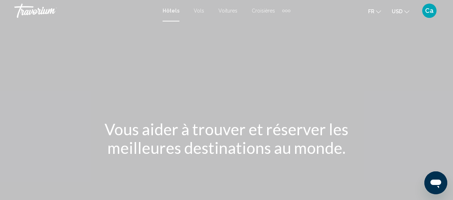
click at [170, 10] on span "Hôtels" at bounding box center [171, 11] width 17 height 6
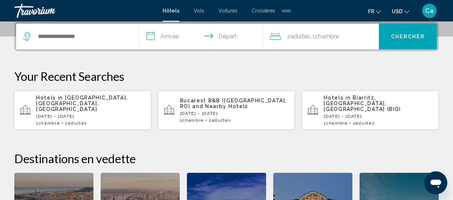
scroll to position [179, 0]
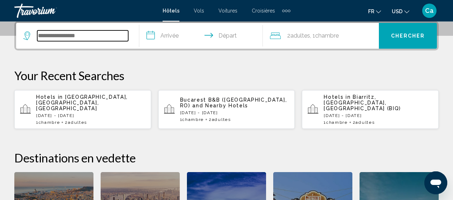
click at [78, 38] on input "Search widget" at bounding box center [82, 35] width 91 height 11
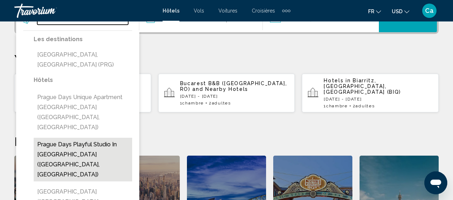
scroll to position [213, 0]
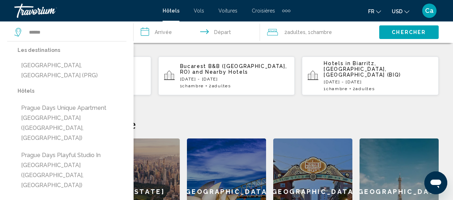
click at [49, 63] on button "[GEOGRAPHIC_DATA], [GEOGRAPHIC_DATA] (PRG)" at bounding box center [72, 71] width 109 height 24
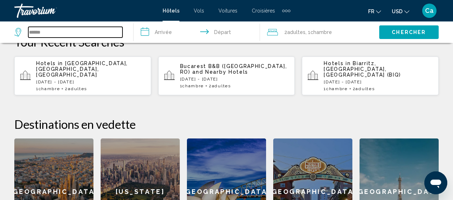
type input "**********"
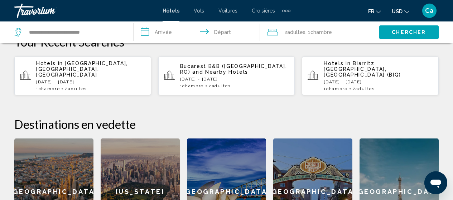
click at [164, 30] on input "**********" at bounding box center [198, 34] width 129 height 24
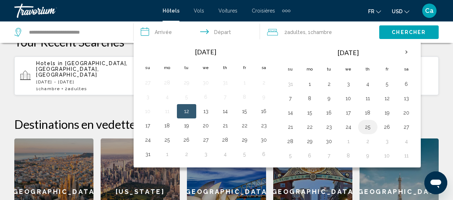
click at [366, 127] on button "25" at bounding box center [367, 127] width 11 height 10
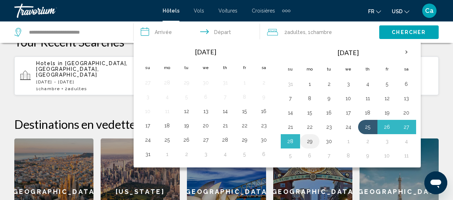
click at [310, 143] on button "29" at bounding box center [309, 142] width 11 height 10
type input "**********"
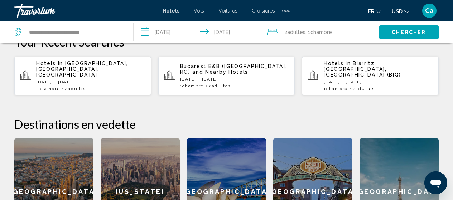
click at [402, 32] on span "Chercher" at bounding box center [409, 33] width 34 height 6
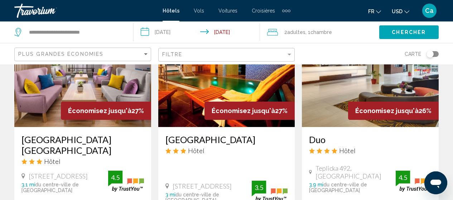
scroll to position [938, 0]
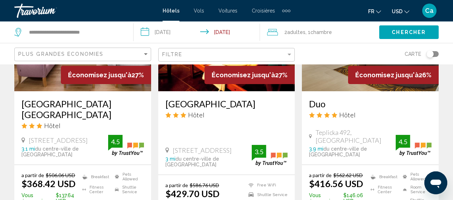
click at [198, 11] on span "Vols" at bounding box center [199, 11] width 10 height 6
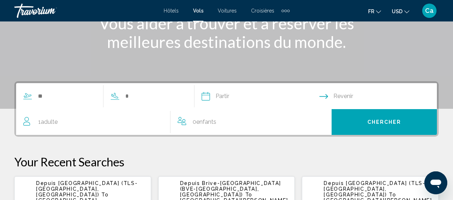
scroll to position [108, 0]
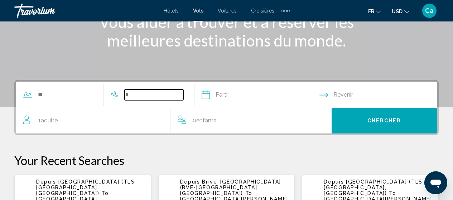
click at [138, 97] on input "Search widget" at bounding box center [154, 95] width 59 height 11
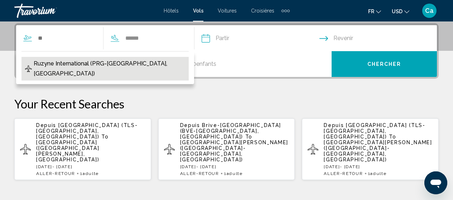
click at [85, 63] on span "Ruzyne International (PRG-Prague, Czechia)" at bounding box center [110, 69] width 152 height 20
type input "**********"
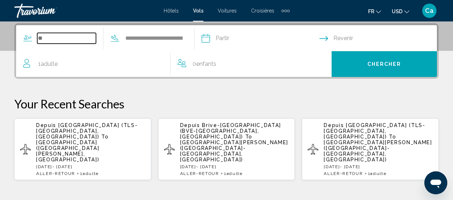
click at [45, 38] on input "Search widget" at bounding box center [66, 38] width 59 height 11
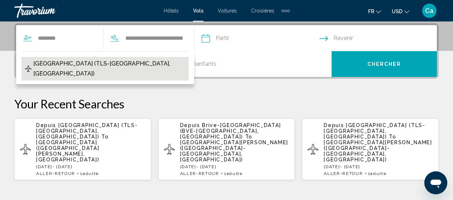
click at [98, 64] on span "Blagnac Airport (TLS-Toulouse, France)" at bounding box center [109, 69] width 152 height 20
type input "**********"
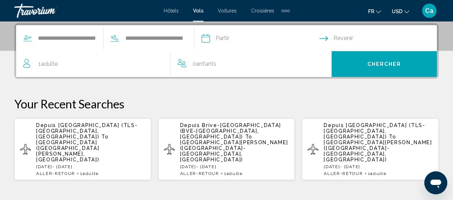
click at [50, 64] on span "Adulte" at bounding box center [49, 64] width 17 height 7
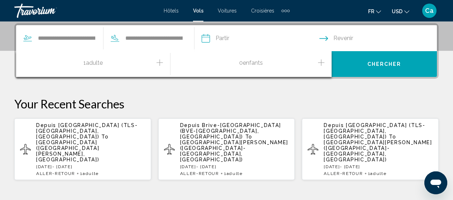
click at [159, 63] on icon "Increment adults" at bounding box center [160, 62] width 6 height 9
click at [387, 64] on span "Chercher" at bounding box center [385, 65] width 34 height 6
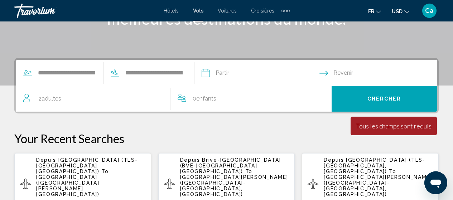
scroll to position [129, 0]
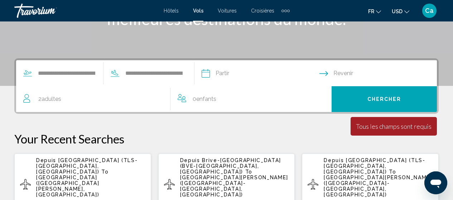
click at [238, 73] on input "Depart date" at bounding box center [260, 75] width 121 height 28
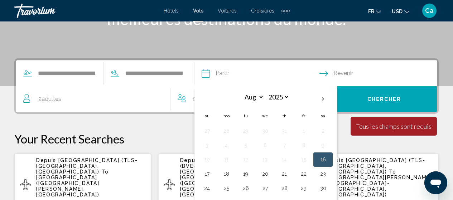
scroll to position [164, 0]
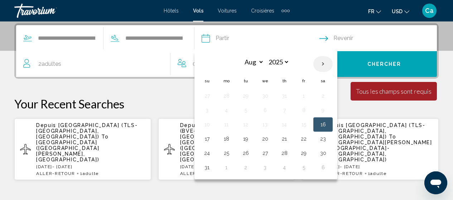
click at [333, 60] on th "Next month" at bounding box center [323, 64] width 19 height 16
select select "*"
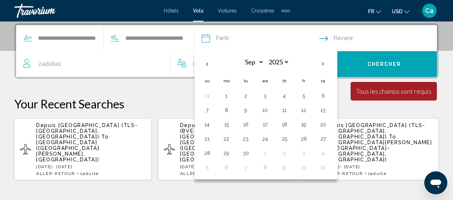
click at [290, 137] on button "25" at bounding box center [284, 139] width 11 height 10
type input "**********"
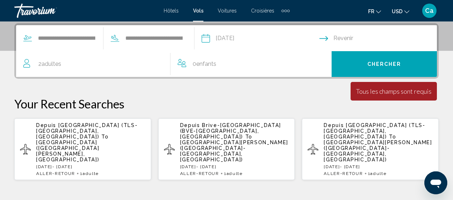
click at [351, 37] on input "Return date" at bounding box center [380, 39] width 121 height 28
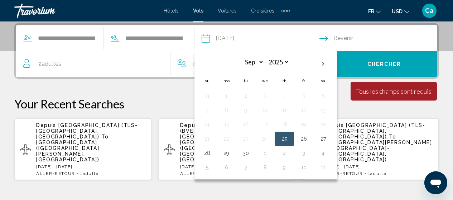
click at [333, 37] on input "Return date" at bounding box center [380, 39] width 121 height 28
click at [333, 61] on th "Next month" at bounding box center [323, 64] width 19 height 16
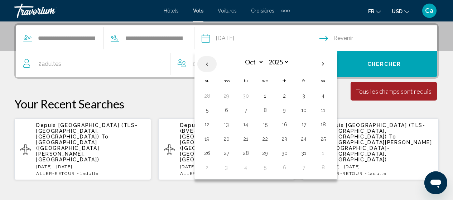
click at [217, 62] on th "Previous month" at bounding box center [206, 64] width 19 height 16
select select "*"
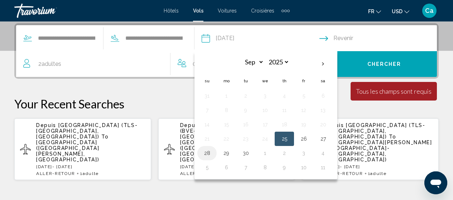
click at [213, 153] on button "28" at bounding box center [206, 153] width 11 height 10
type input "**********"
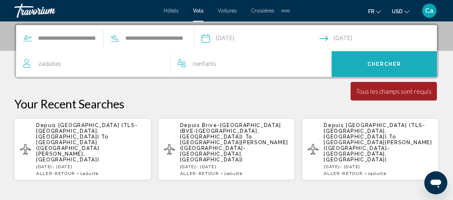
click at [382, 63] on span "Chercher" at bounding box center [385, 65] width 34 height 6
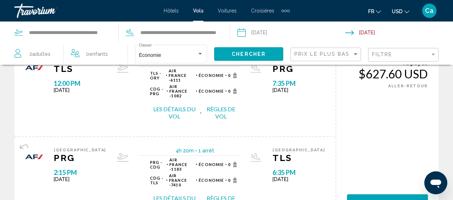
scroll to position [36, 0]
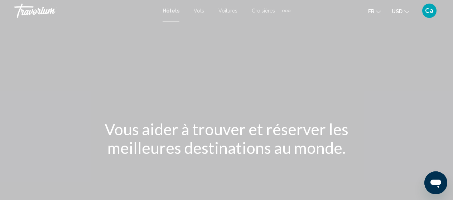
click at [171, 10] on span "Hôtels" at bounding box center [171, 11] width 17 height 6
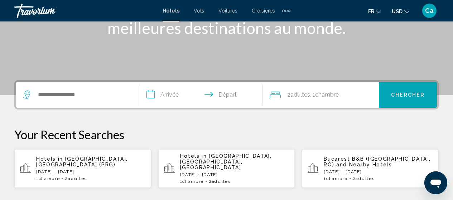
scroll to position [108, 0]
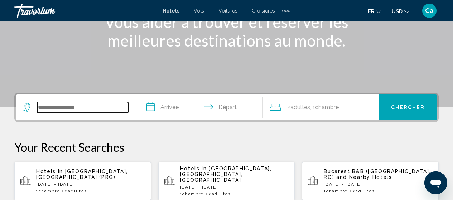
click at [78, 108] on input "Search widget" at bounding box center [82, 107] width 91 height 11
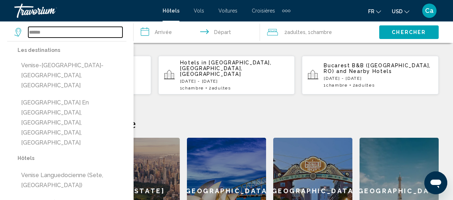
scroll to position [213, 0]
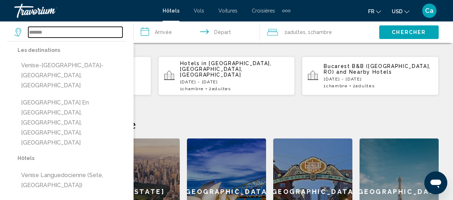
click at [32, 34] on input "******" at bounding box center [75, 32] width 94 height 11
click at [51, 32] on input "******" at bounding box center [75, 32] width 94 height 11
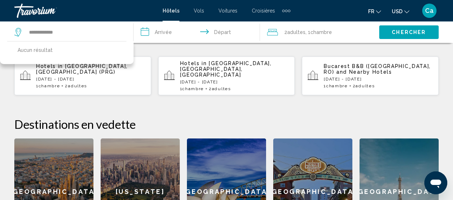
click at [141, 52] on div "Your Recent Searches Hotels in [GEOGRAPHIC_DATA], [GEOGRAPHIC_DATA] (PRG) [DATE…" at bounding box center [226, 65] width 425 height 61
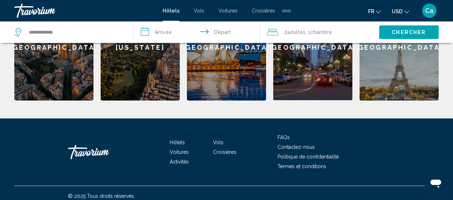
scroll to position [358, 0]
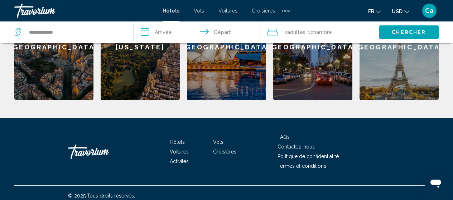
drag, startPoint x: 348, startPoint y: 158, endPoint x: 288, endPoint y: 118, distance: 72.3
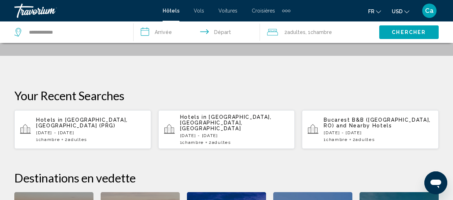
scroll to position [143, 0]
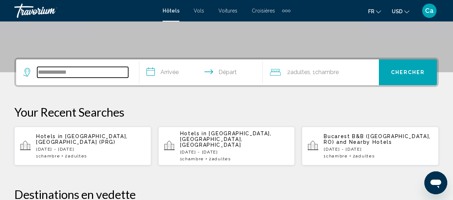
click at [72, 71] on input "**********" at bounding box center [82, 72] width 91 height 11
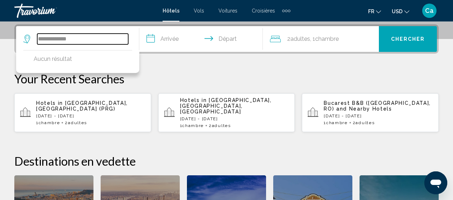
scroll to position [177, 0]
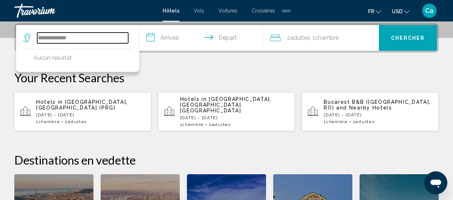
type input "**********"
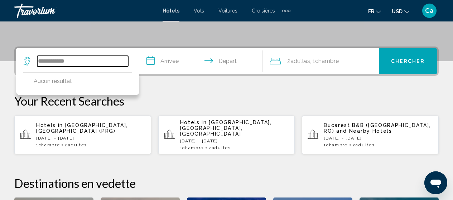
scroll to position [141, 0]
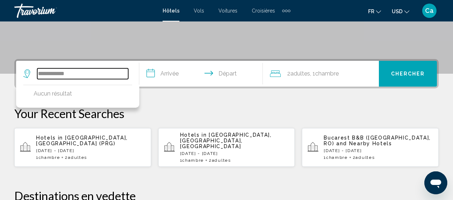
drag, startPoint x: 72, startPoint y: 75, endPoint x: 30, endPoint y: 78, distance: 42.4
click at [30, 78] on div "**********" at bounding box center [75, 73] width 105 height 11
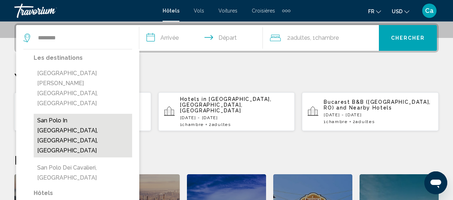
click at [100, 114] on button "San Polo In [GEOGRAPHIC_DATA], [GEOGRAPHIC_DATA], [GEOGRAPHIC_DATA]" at bounding box center [83, 136] width 99 height 44
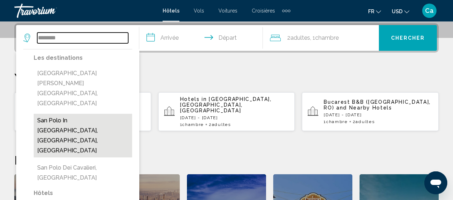
type input "**********"
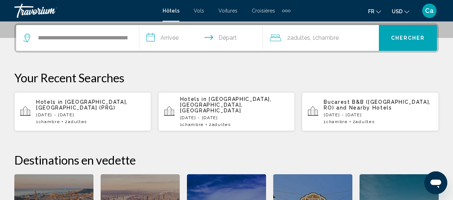
click at [175, 37] on input "**********" at bounding box center [202, 39] width 126 height 28
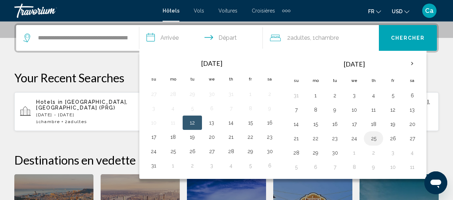
click at [374, 137] on button "25" at bounding box center [373, 139] width 11 height 10
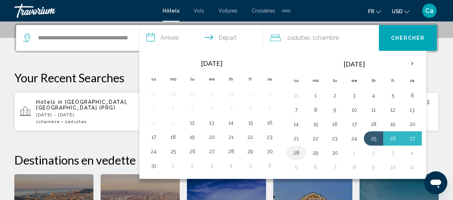
click at [297, 152] on button "28" at bounding box center [296, 153] width 11 height 10
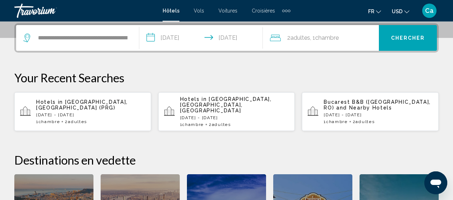
type input "**********"
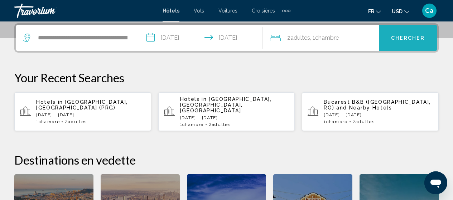
click at [407, 34] on button "Chercher" at bounding box center [408, 38] width 58 height 26
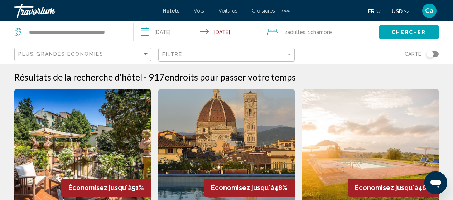
click at [126, 35] on div "**********" at bounding box center [70, 33] width 112 height 22
click at [125, 32] on div "**********" at bounding box center [70, 33] width 112 height 22
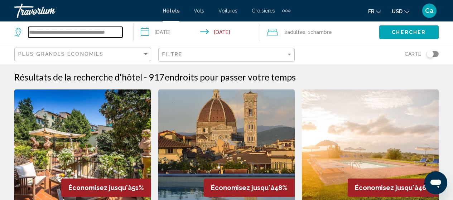
click at [121, 29] on input "**********" at bounding box center [75, 32] width 94 height 11
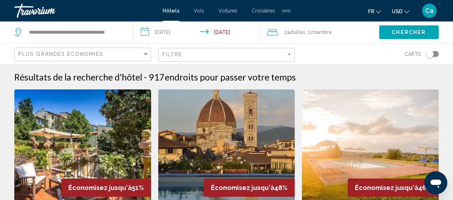
click at [215, 147] on img "Main content" at bounding box center [226, 147] width 137 height 115
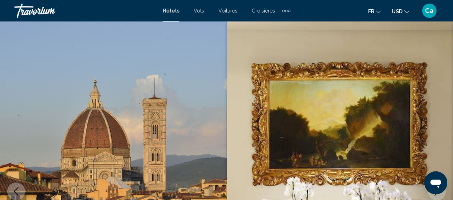
click at [168, 8] on span "Hôtels" at bounding box center [171, 11] width 17 height 6
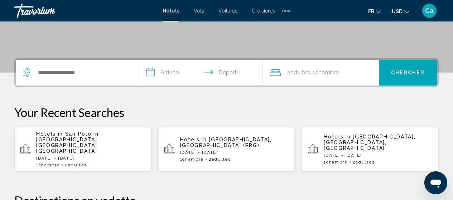
scroll to position [143, 0]
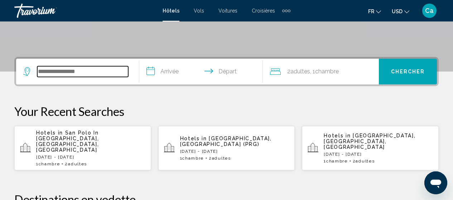
click at [93, 68] on input "Search widget" at bounding box center [82, 71] width 91 height 11
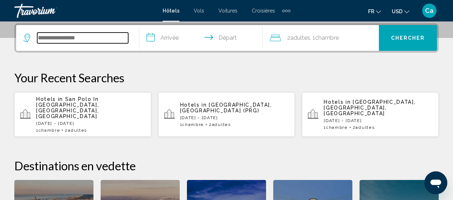
scroll to position [173, 0]
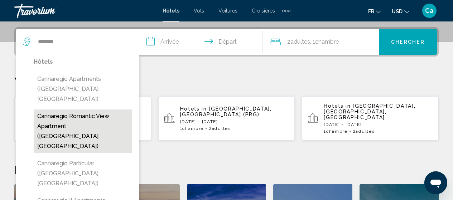
click at [60, 115] on button "Cannaregio Romantic View Apartment ([GEOGRAPHIC_DATA], [GEOGRAPHIC_DATA])" at bounding box center [83, 132] width 99 height 44
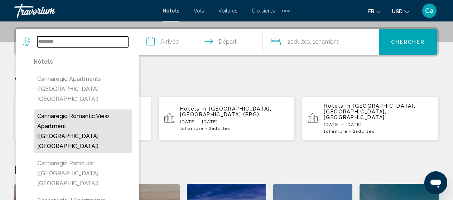
type input "**********"
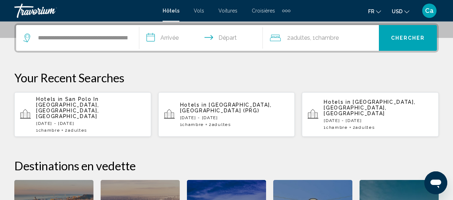
click at [169, 39] on input "**********" at bounding box center [202, 39] width 126 height 28
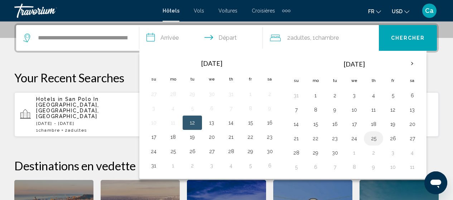
click at [373, 137] on button "25" at bounding box center [373, 139] width 11 height 10
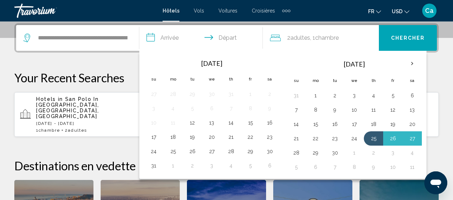
click at [298, 151] on button "28" at bounding box center [296, 153] width 11 height 10
type input "**********"
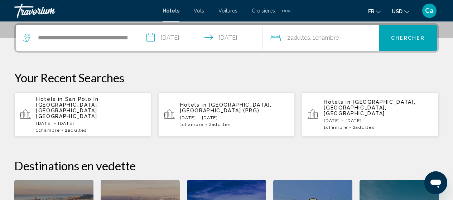
click at [403, 38] on span "Chercher" at bounding box center [408, 38] width 34 height 6
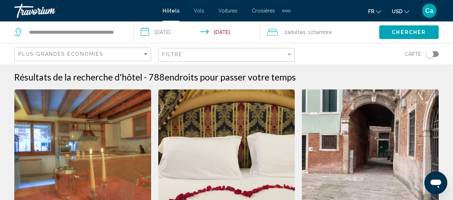
click at [18, 29] on icon "Search widget" at bounding box center [18, 32] width 9 height 9
click at [171, 11] on span "Hôtels" at bounding box center [171, 11] width 17 height 6
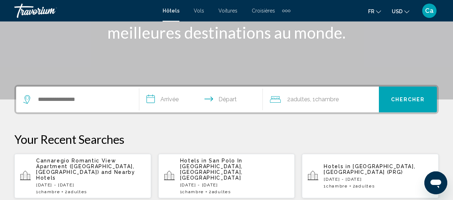
scroll to position [179, 0]
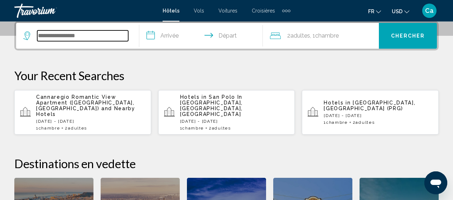
click at [72, 37] on input "Search widget" at bounding box center [82, 35] width 91 height 11
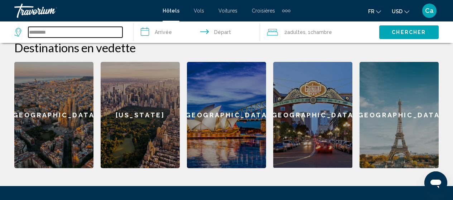
scroll to position [285, 0]
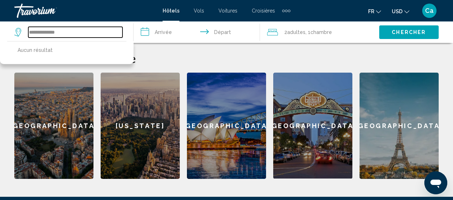
drag, startPoint x: 50, startPoint y: 32, endPoint x: 6, endPoint y: 24, distance: 44.1
click at [13, 27] on app-destination-search "**********" at bounding box center [67, 33] width 134 height 22
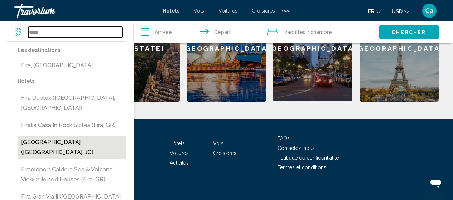
scroll to position [363, 0]
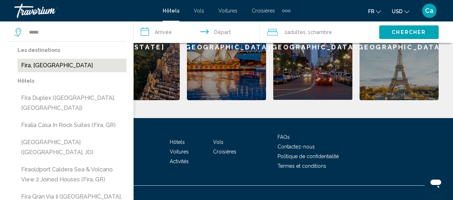
click at [44, 68] on button "Fira, [GEOGRAPHIC_DATA]" at bounding box center [72, 66] width 109 height 14
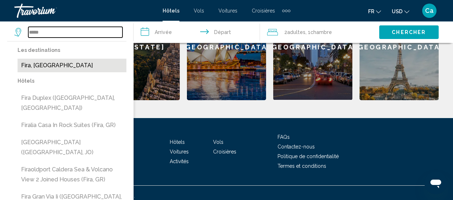
type input "**********"
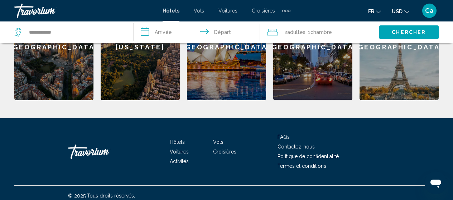
click at [161, 37] on input "**********" at bounding box center [198, 34] width 129 height 24
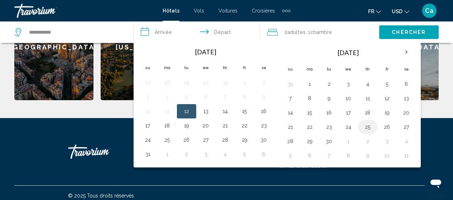
click at [368, 128] on button "25" at bounding box center [367, 127] width 11 height 10
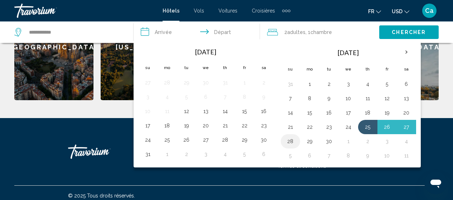
click at [291, 141] on button "28" at bounding box center [290, 142] width 11 height 10
type input "**********"
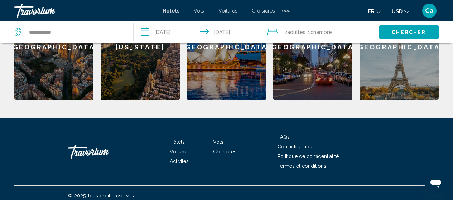
click at [405, 31] on span "Chercher" at bounding box center [409, 33] width 34 height 6
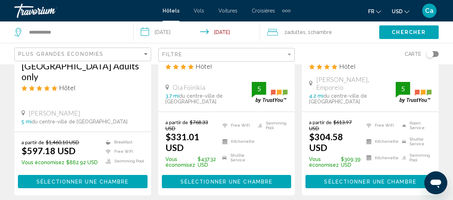
scroll to position [179, 0]
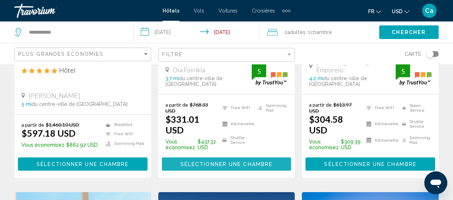
click at [219, 158] on button "Sélectionner une chambre" at bounding box center [227, 164] width 130 height 13
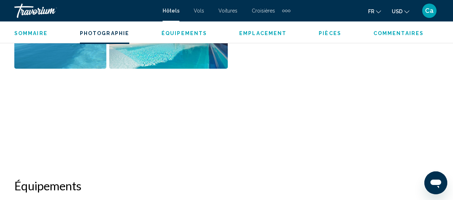
scroll to position [557, 0]
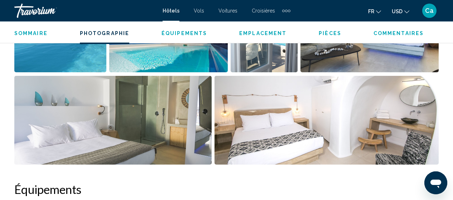
click at [294, 125] on img "Open full-screen image slider" at bounding box center [327, 120] width 224 height 89
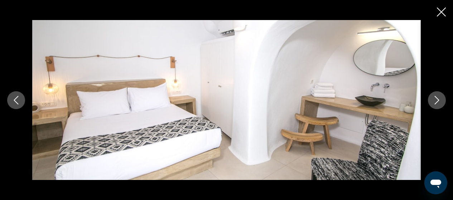
click at [435, 102] on icon "Next image" at bounding box center [437, 100] width 9 height 9
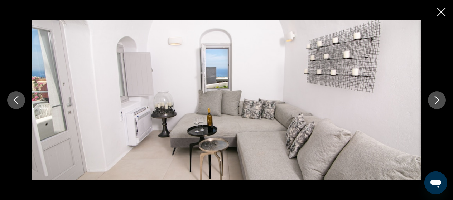
click at [435, 102] on icon "Next image" at bounding box center [437, 100] width 9 height 9
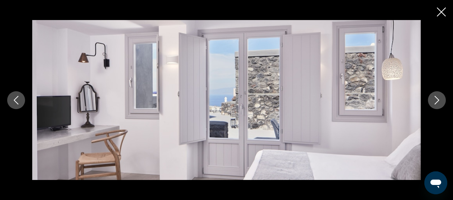
click at [435, 102] on icon "Next image" at bounding box center [437, 100] width 9 height 9
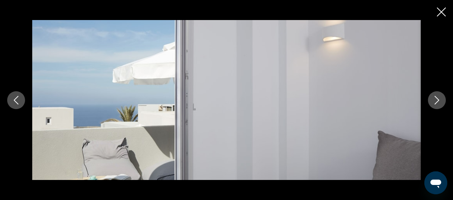
click at [435, 102] on icon "Next image" at bounding box center [437, 100] width 9 height 9
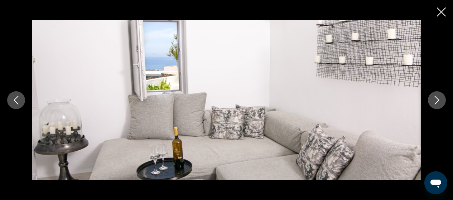
click at [435, 102] on icon "Next image" at bounding box center [437, 100] width 9 height 9
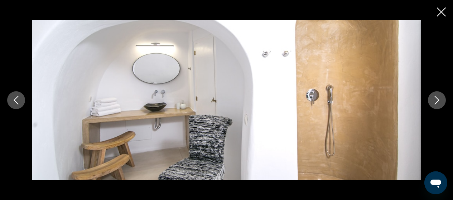
click at [435, 102] on icon "Next image" at bounding box center [437, 100] width 9 height 9
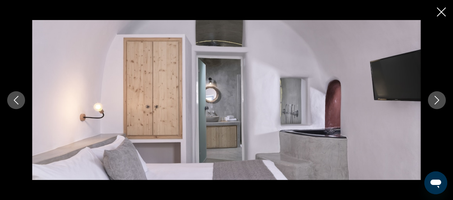
click at [435, 102] on icon "Next image" at bounding box center [437, 100] width 9 height 9
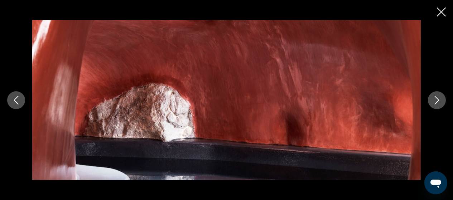
click at [434, 102] on icon "Next image" at bounding box center [437, 100] width 9 height 9
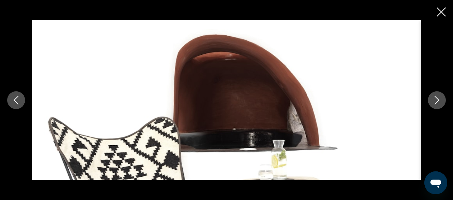
click at [434, 102] on icon "Next image" at bounding box center [437, 100] width 9 height 9
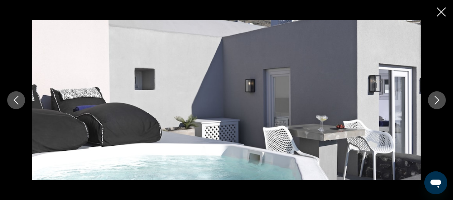
click at [434, 102] on icon "Next image" at bounding box center [437, 100] width 9 height 9
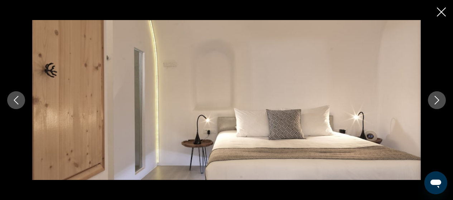
click at [434, 102] on icon "Next image" at bounding box center [437, 100] width 9 height 9
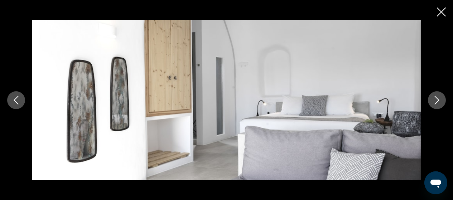
click at [434, 102] on icon "Next image" at bounding box center [437, 100] width 9 height 9
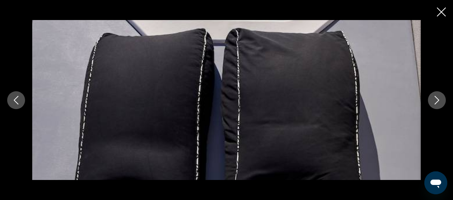
click at [434, 102] on icon "Next image" at bounding box center [437, 100] width 9 height 9
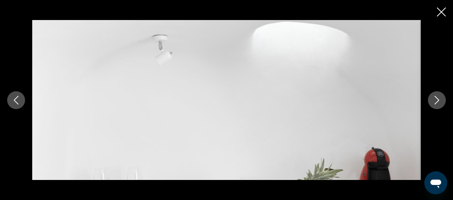
click at [434, 102] on icon "Next image" at bounding box center [437, 100] width 9 height 9
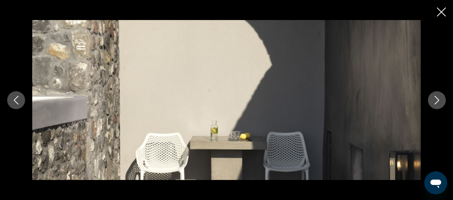
click at [434, 102] on icon "Next image" at bounding box center [437, 100] width 9 height 9
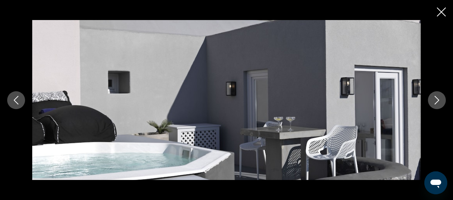
click at [434, 102] on icon "Next image" at bounding box center [437, 100] width 9 height 9
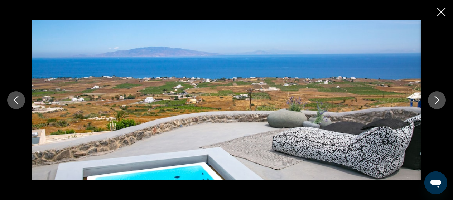
click at [442, 94] on button "Next image" at bounding box center [437, 100] width 18 height 18
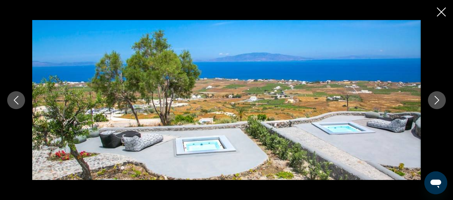
click at [442, 94] on button "Next image" at bounding box center [437, 100] width 18 height 18
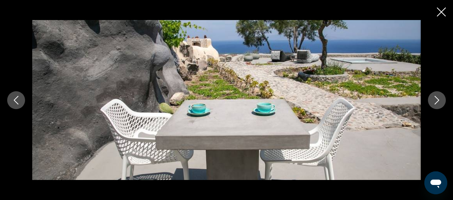
click at [435, 98] on icon "Next image" at bounding box center [437, 100] width 9 height 9
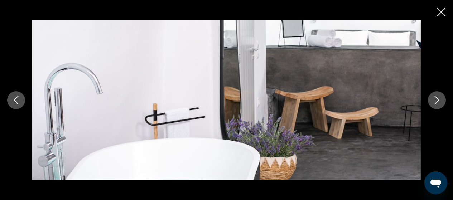
click at [435, 98] on icon "Next image" at bounding box center [437, 100] width 9 height 9
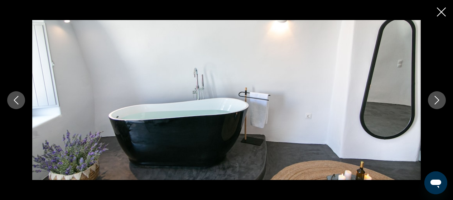
click at [435, 98] on icon "Next image" at bounding box center [437, 100] width 9 height 9
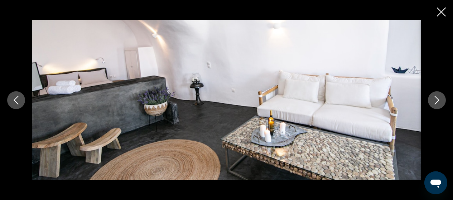
click at [435, 98] on icon "Next image" at bounding box center [437, 100] width 9 height 9
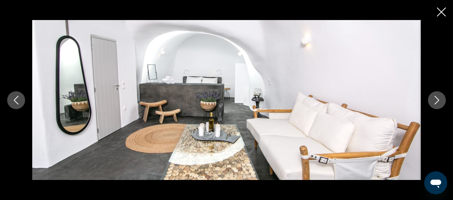
click at [435, 98] on icon "Next image" at bounding box center [437, 100] width 9 height 9
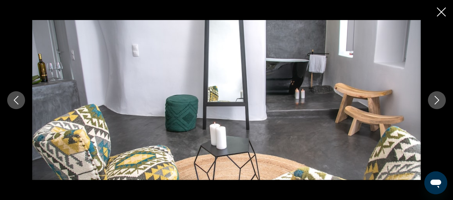
click at [441, 9] on icon "Close slideshow" at bounding box center [441, 12] width 9 height 9
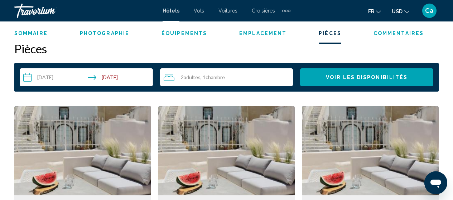
scroll to position [1023, 0]
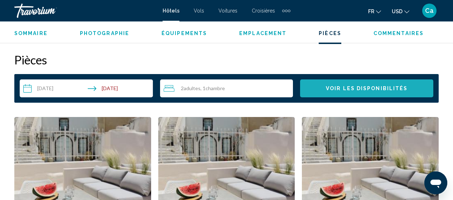
click at [369, 87] on span "Voir les disponibilités" at bounding box center [367, 89] width 82 height 6
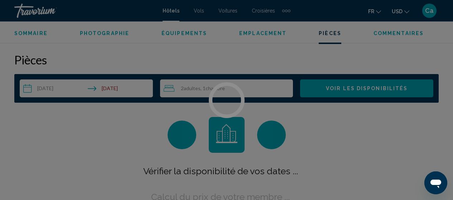
scroll to position [1033, 0]
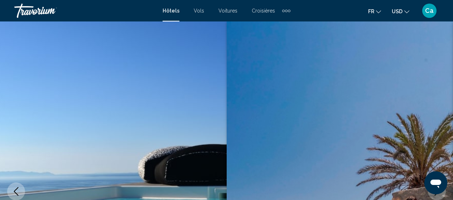
click at [168, 9] on span "Hôtels" at bounding box center [171, 11] width 17 height 6
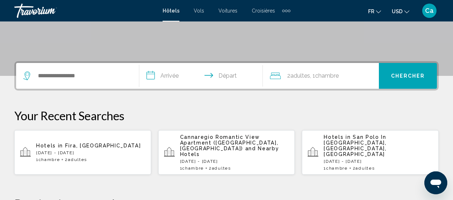
scroll to position [143, 0]
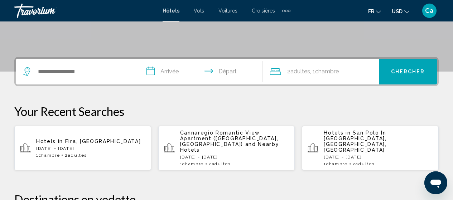
click at [27, 143] on icon "Main content" at bounding box center [25, 148] width 11 height 11
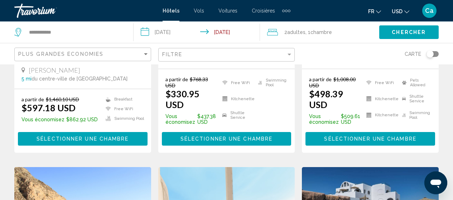
scroll to position [215, 0]
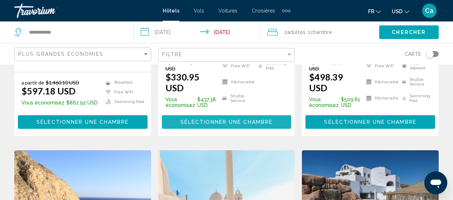
click at [225, 119] on span "Sélectionner une chambre" at bounding box center [227, 122] width 92 height 6
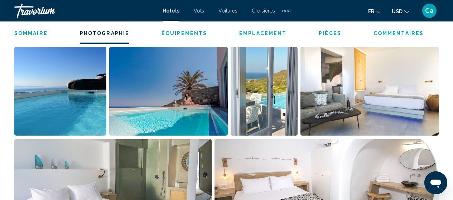
scroll to position [486, 0]
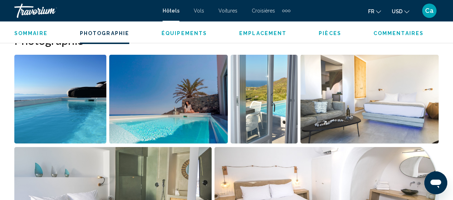
click at [281, 178] on img "Open full-screen image slider" at bounding box center [327, 191] width 224 height 89
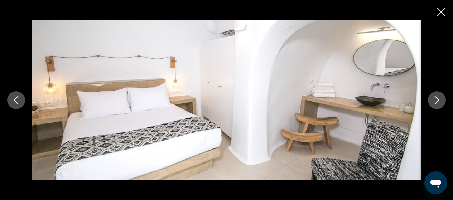
scroll to position [594, 0]
click at [440, 12] on icon "Close slideshow" at bounding box center [441, 12] width 9 height 9
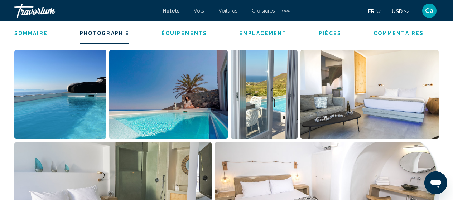
scroll to position [486, 0]
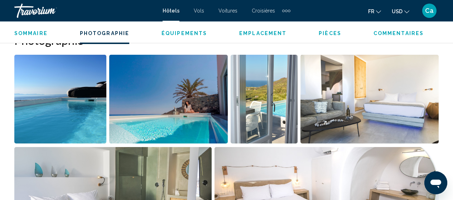
click at [432, 9] on span "Ca" at bounding box center [429, 10] width 9 height 7
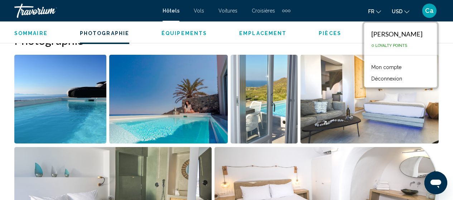
click at [402, 78] on button "Déconnexion" at bounding box center [387, 78] width 38 height 9
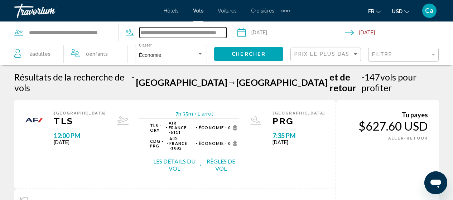
click at [209, 33] on input "**********" at bounding box center [183, 32] width 86 height 11
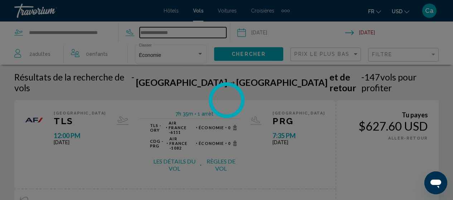
type input "**********"
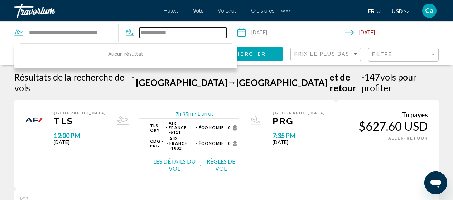
drag, startPoint x: 216, startPoint y: 34, endPoint x: 81, endPoint y: 21, distance: 136.1
click at [81, 21] on div "**********" at bounding box center [226, 100] width 453 height 200
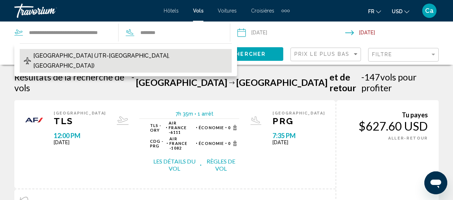
click at [76, 56] on span "Santorini Airport (JTR-Thira Island, Greece)" at bounding box center [130, 61] width 195 height 20
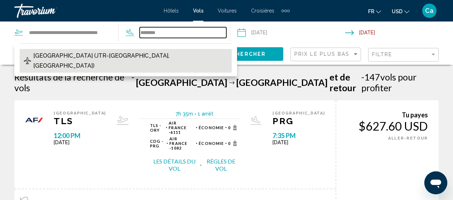
type input "**********"
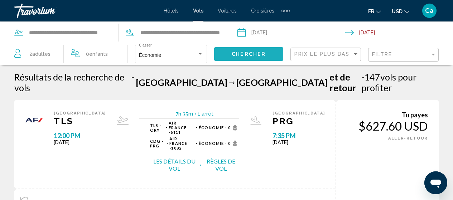
click at [251, 54] on span "Chercher" at bounding box center [249, 55] width 34 height 6
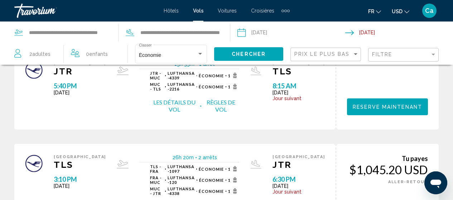
scroll to position [717, 0]
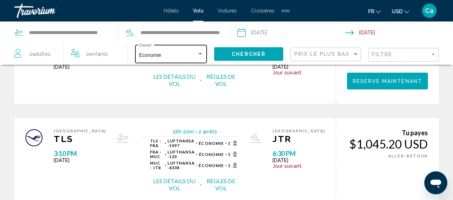
click at [200, 52] on div "Search widget" at bounding box center [200, 54] width 6 height 6
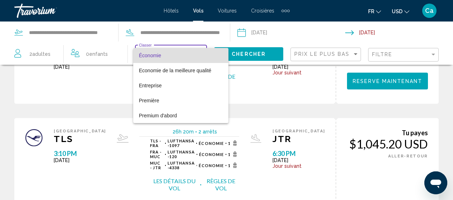
click at [435, 84] on div at bounding box center [226, 100] width 453 height 200
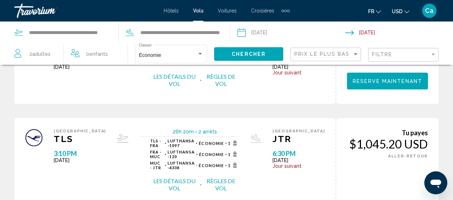
click at [429, 9] on span "Ca" at bounding box center [429, 10] width 9 height 7
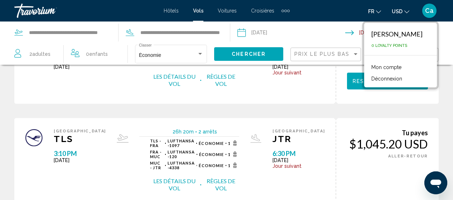
click at [396, 77] on button "Déconnexion" at bounding box center [387, 78] width 38 height 9
